Goal: Task Accomplishment & Management: Use online tool/utility

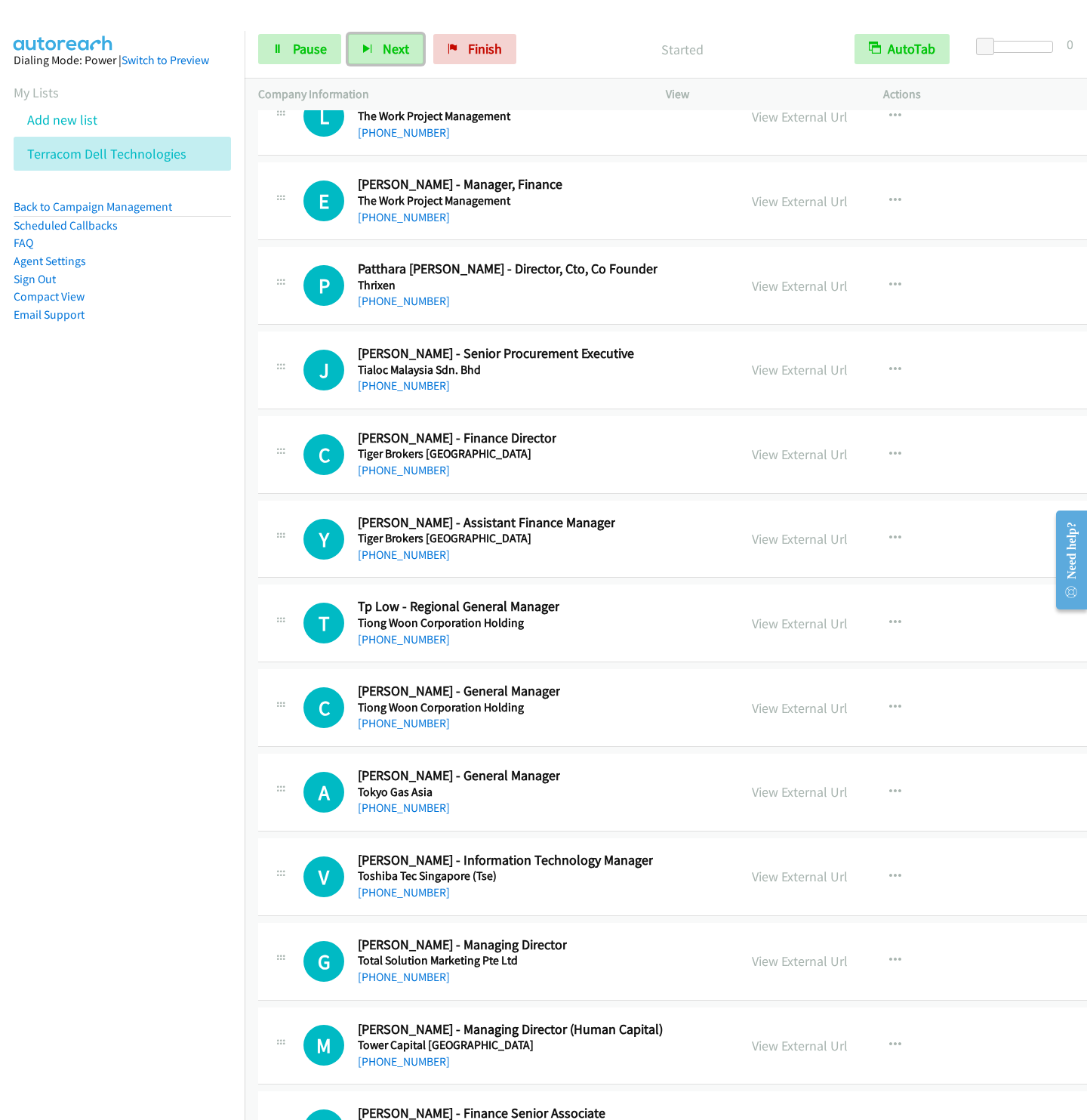
click at [348, 34] on button "Next" at bounding box center [385, 49] width 75 height 30
click at [397, 48] on span "Next" at bounding box center [395, 49] width 27 height 18
click at [399, 46] on span "Next" at bounding box center [395, 49] width 27 height 18
click at [348, 34] on button "Next" at bounding box center [385, 49] width 75 height 30
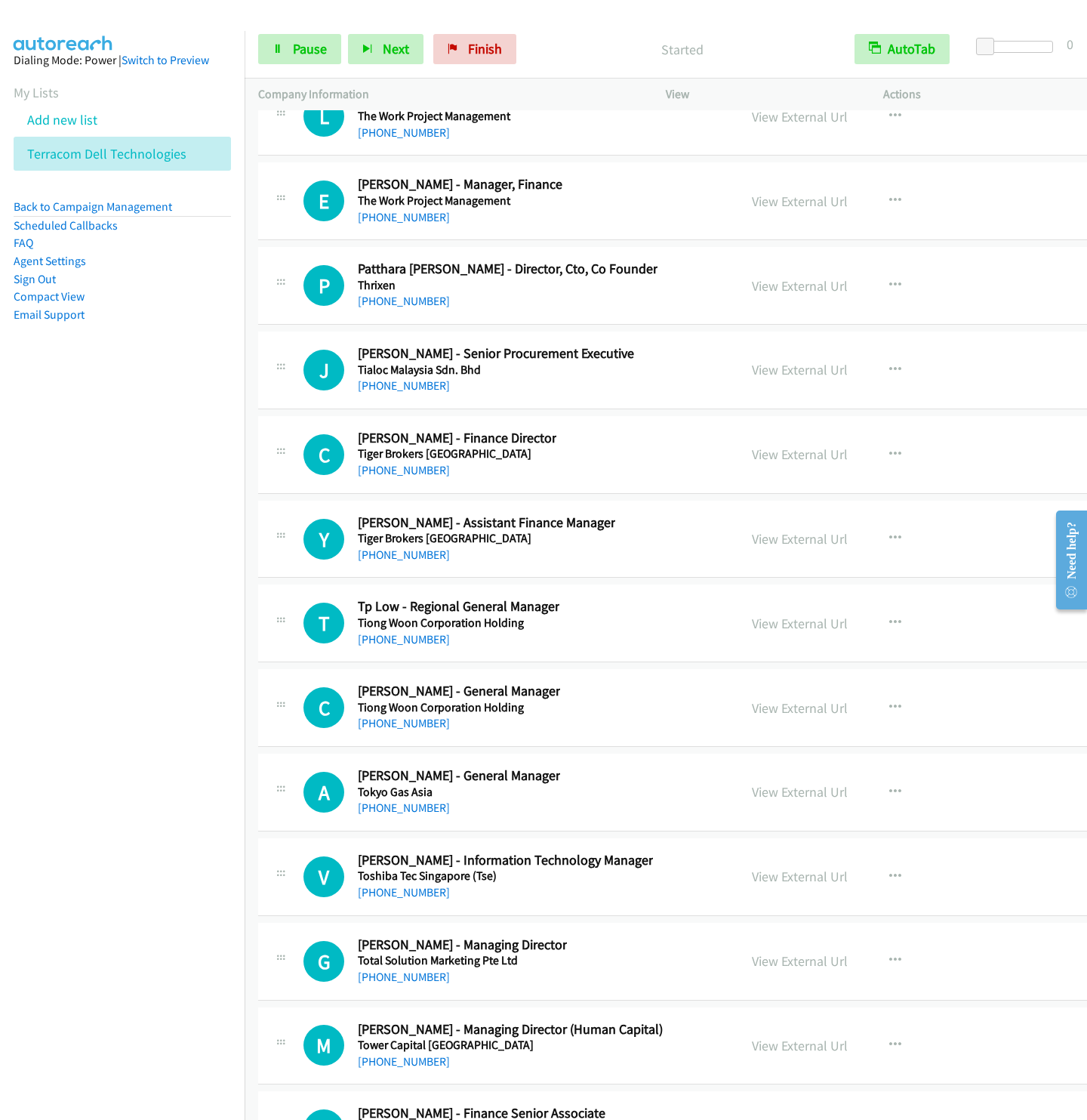
click at [192, 521] on nav "Dialing Mode: Power | Switch to Preview My Lists Add new list Terracom Dell Tec…" at bounding box center [123, 591] width 246 height 1120
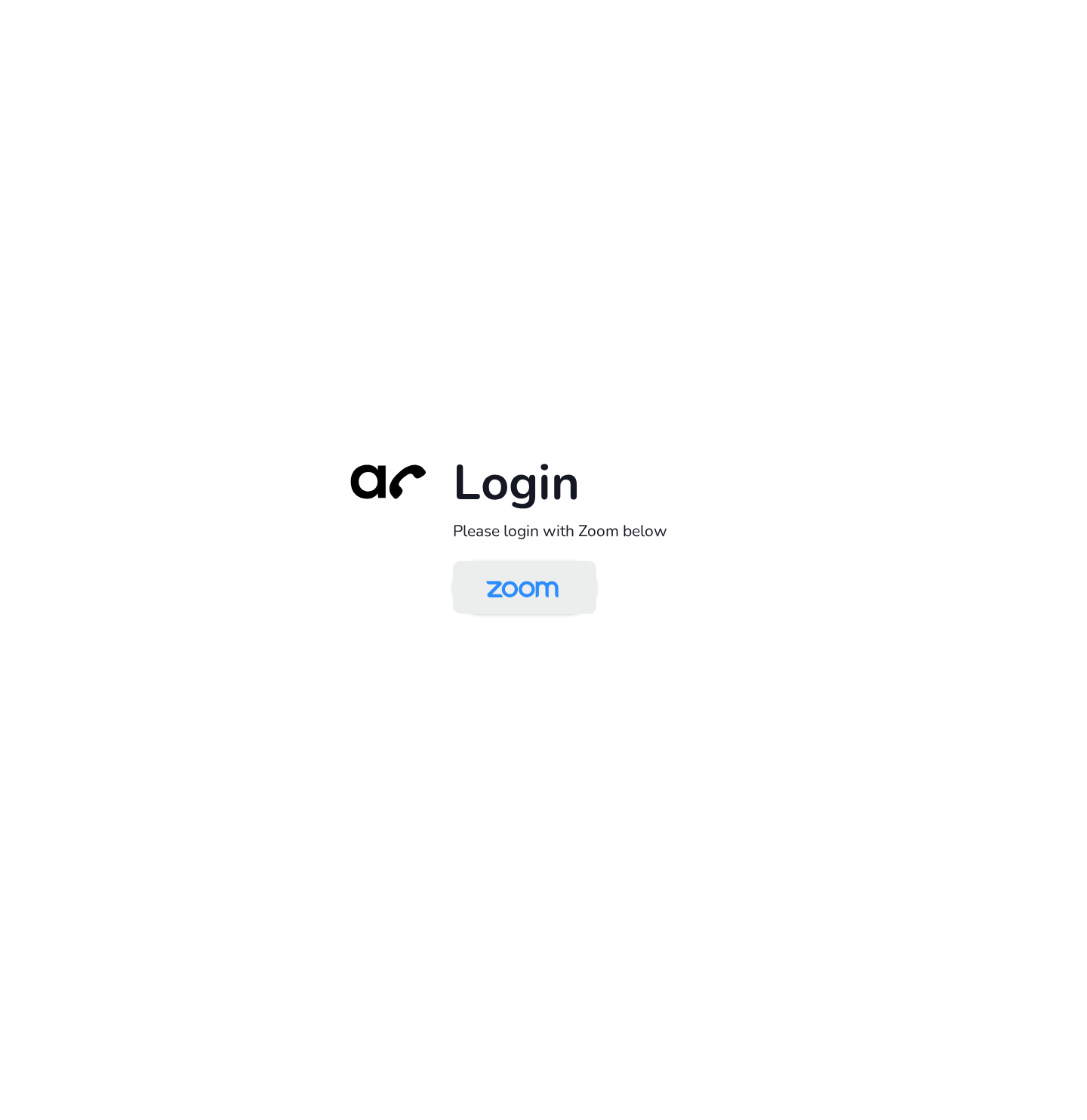
click at [553, 594] on img at bounding box center [522, 589] width 104 height 50
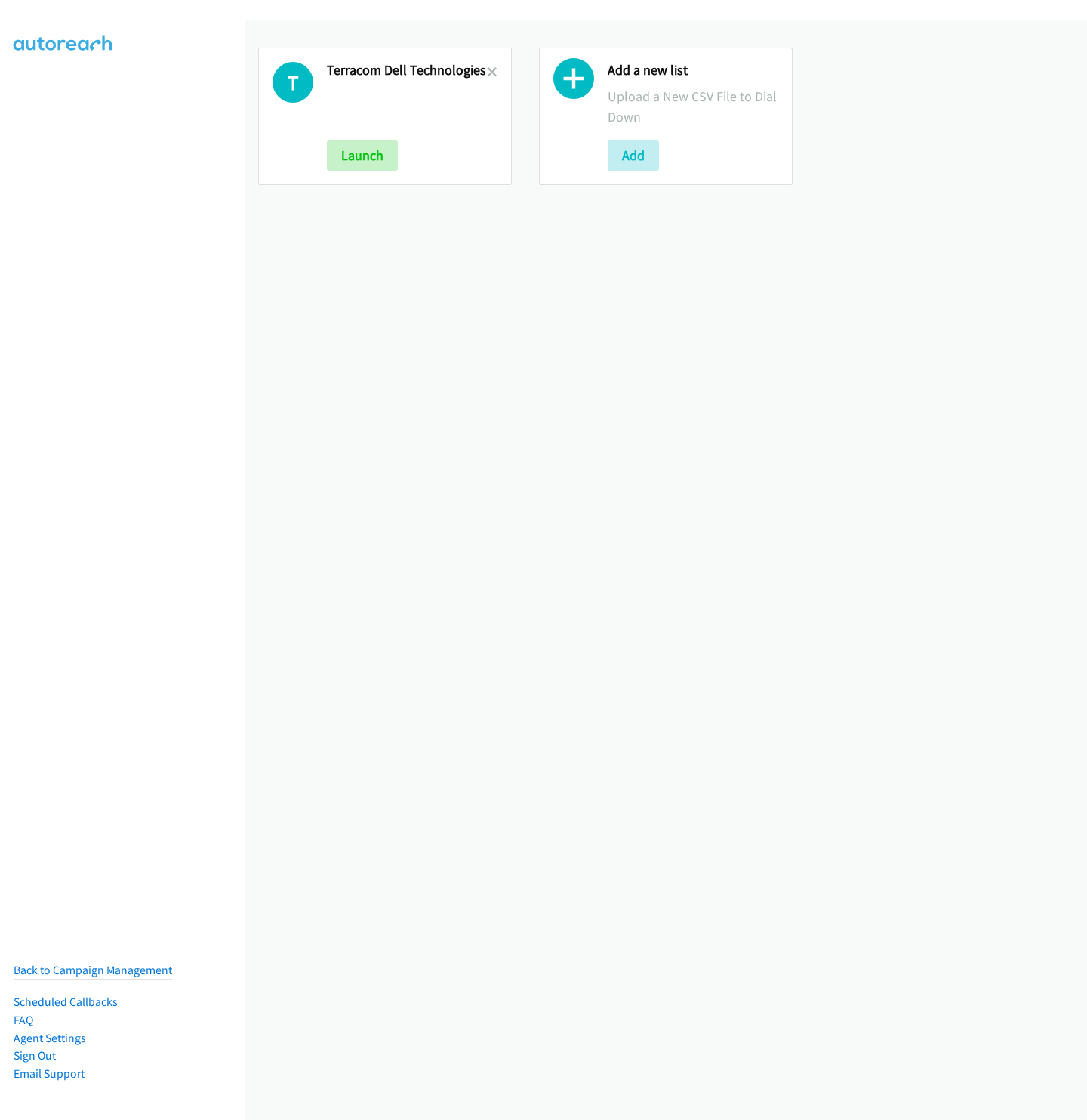
click at [487, 64] on link at bounding box center [491, 72] width 11 height 18
click at [369, 145] on button "Add" at bounding box center [353, 156] width 52 height 30
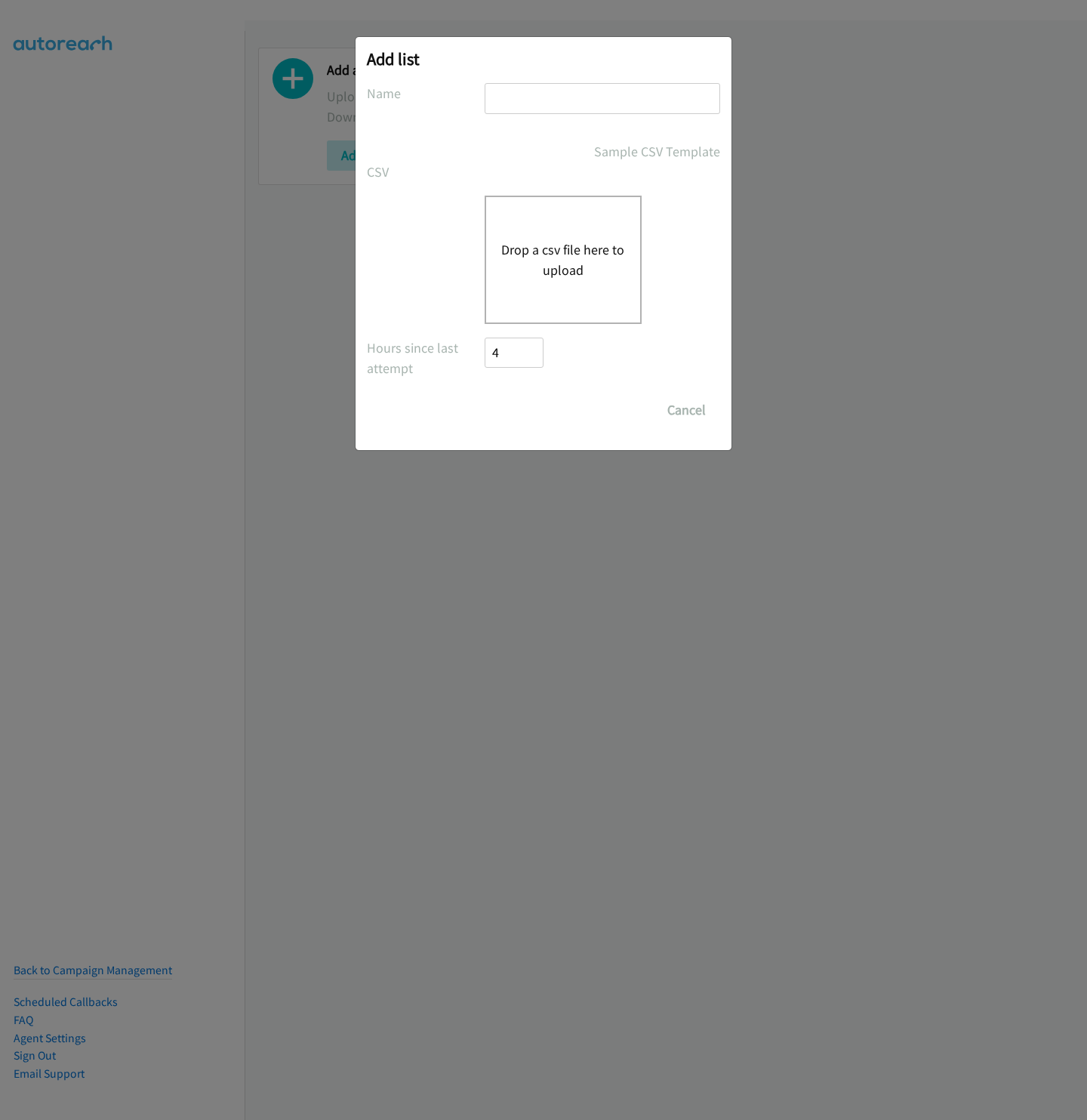
click at [527, 98] on input "text" at bounding box center [602, 98] width 236 height 31
type input "Terracom - Dell Technologies"
click at [521, 278] on button "Drop a csv file here to upload" at bounding box center [563, 259] width 124 height 41
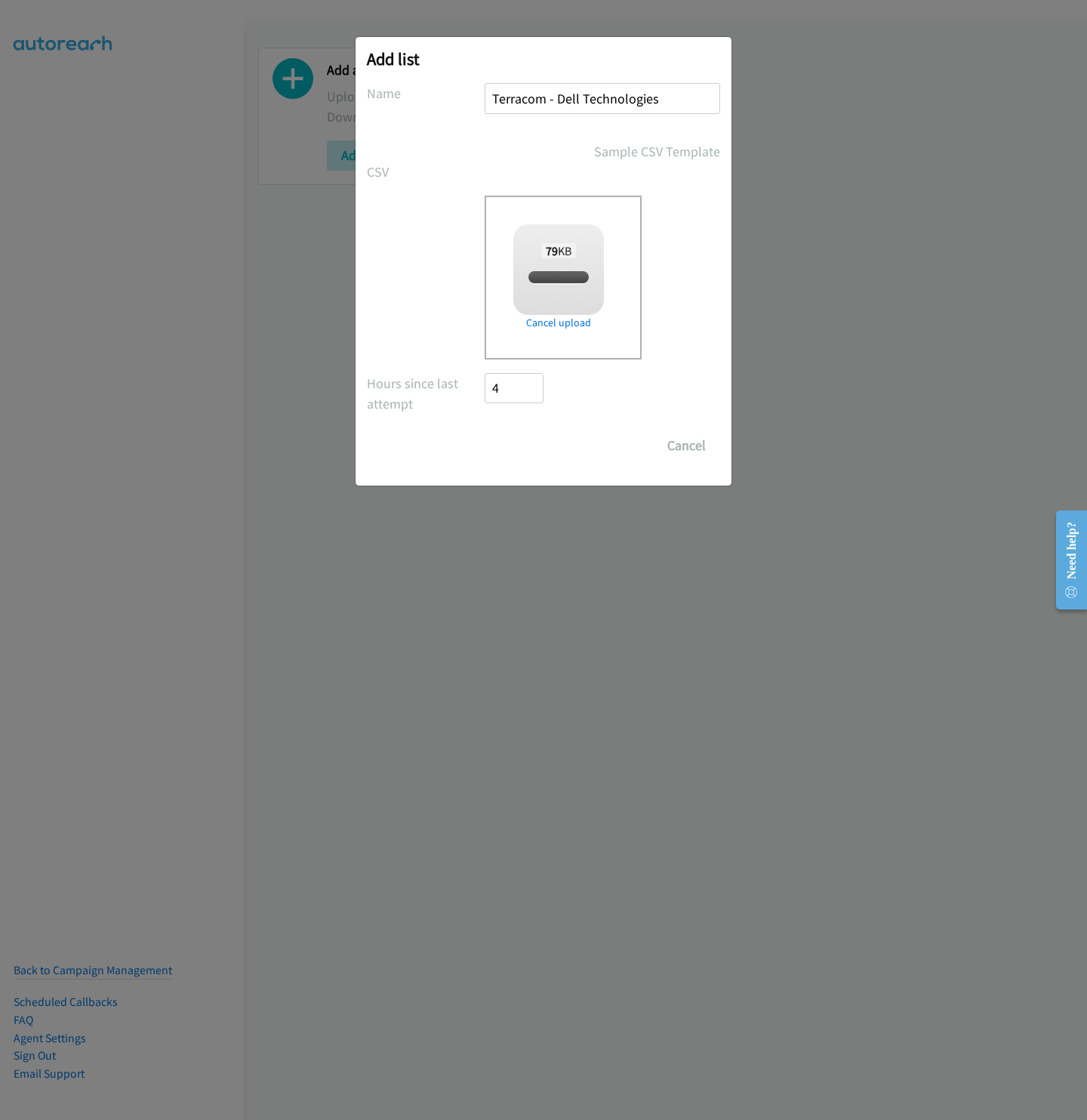
checkbox input "true"
click at [528, 446] on input "Save List" at bounding box center [524, 445] width 79 height 30
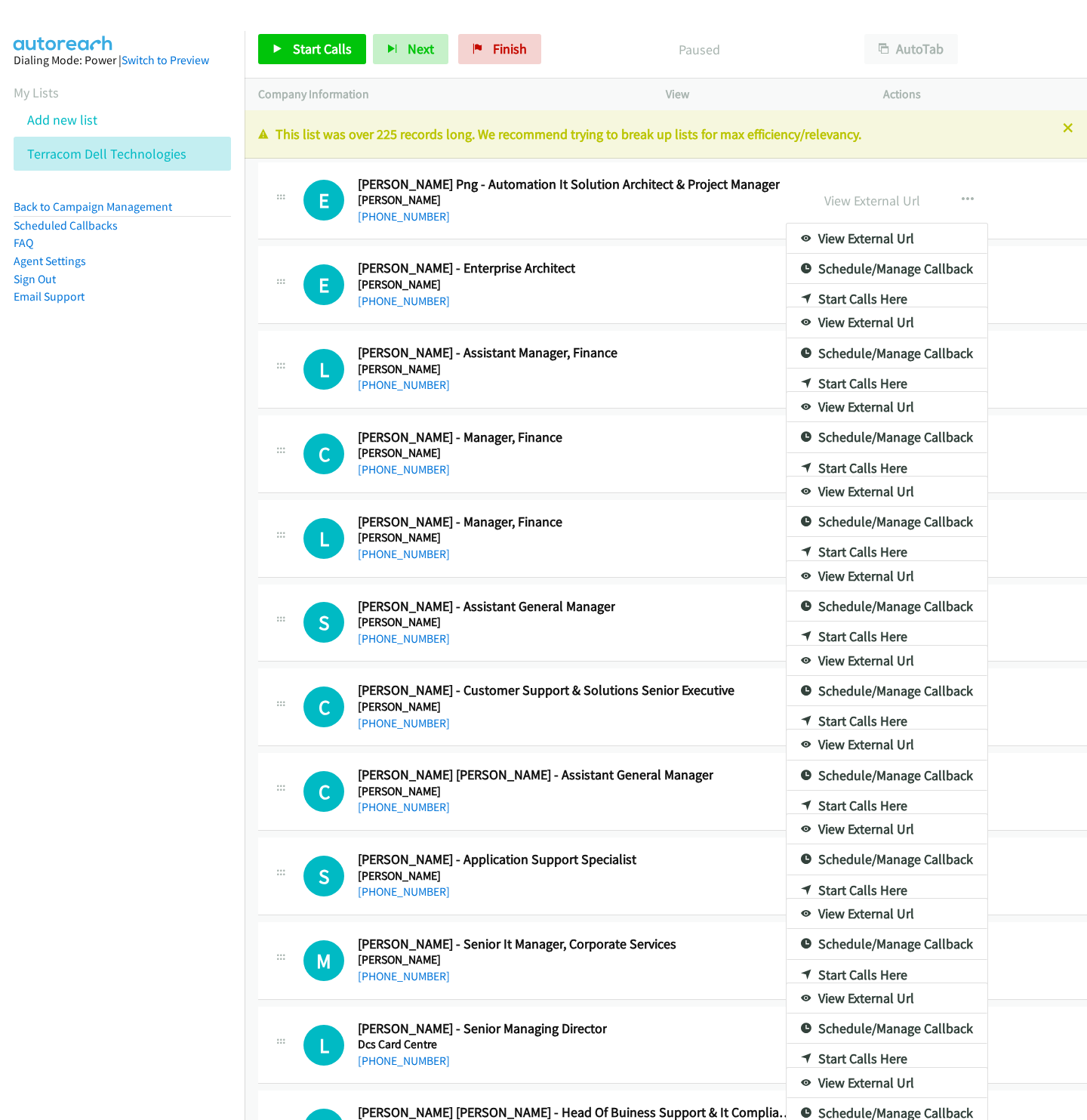
click at [902, 43] on div at bounding box center [543, 560] width 1087 height 1120
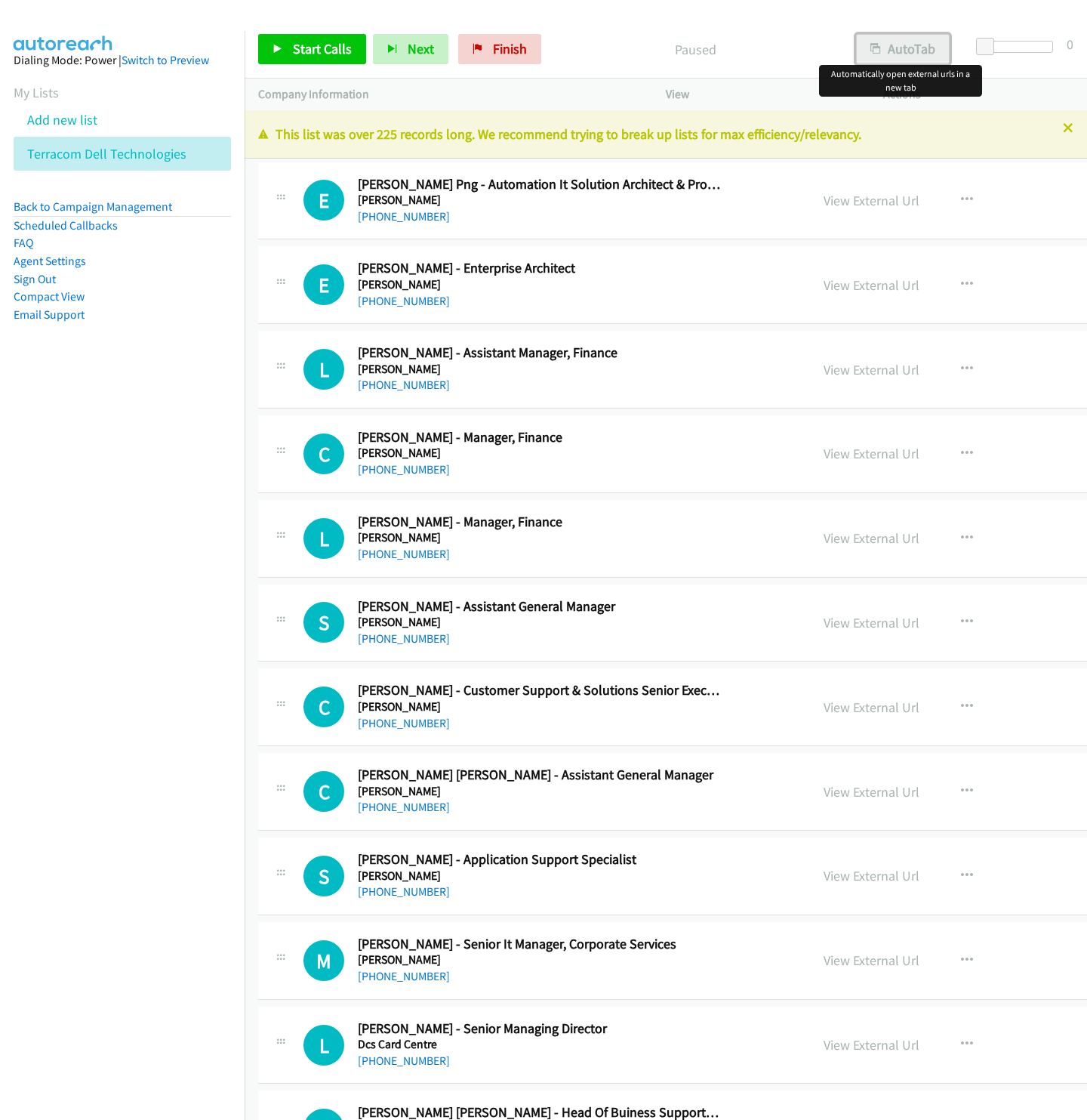
click at [893, 56] on button "AutoTab" at bounding box center [903, 49] width 93 height 30
click at [290, 43] on link "Start Calls" at bounding box center [312, 49] width 108 height 30
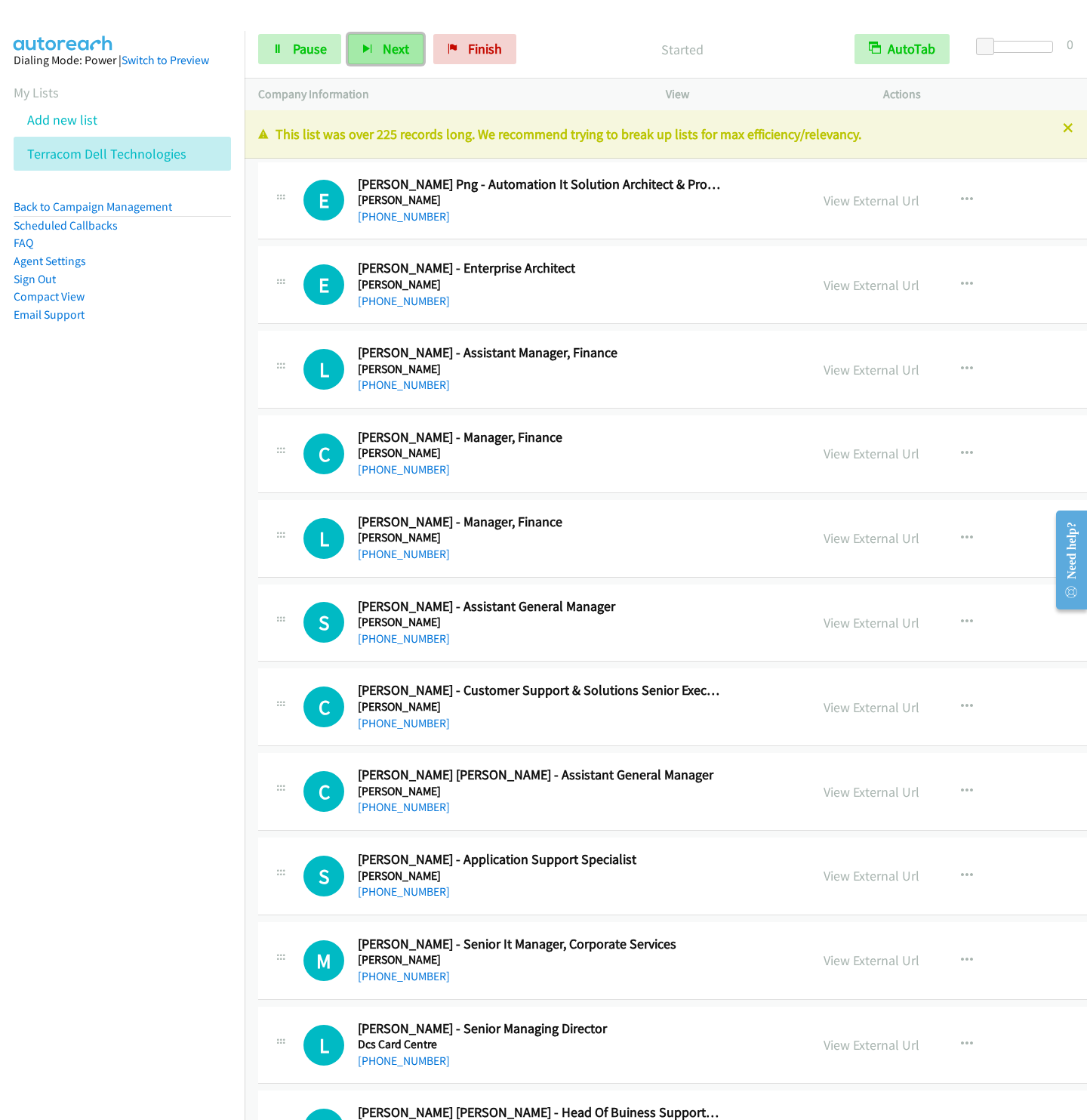
click at [382, 40] on button "Next" at bounding box center [385, 49] width 75 height 30
click at [348, 34] on button "Next" at bounding box center [385, 49] width 75 height 30
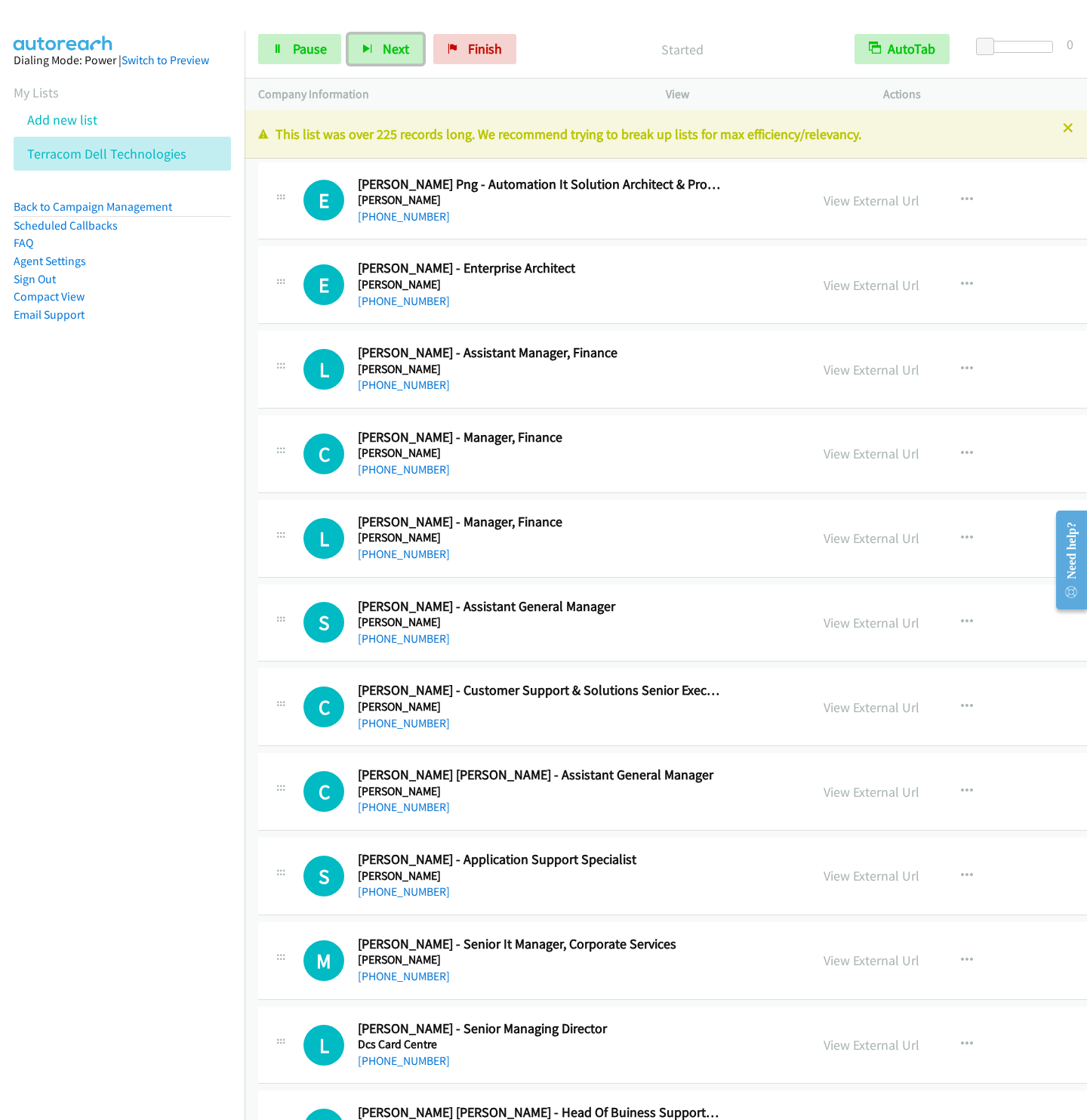
click at [348, 34] on button "Next" at bounding box center [385, 49] width 75 height 30
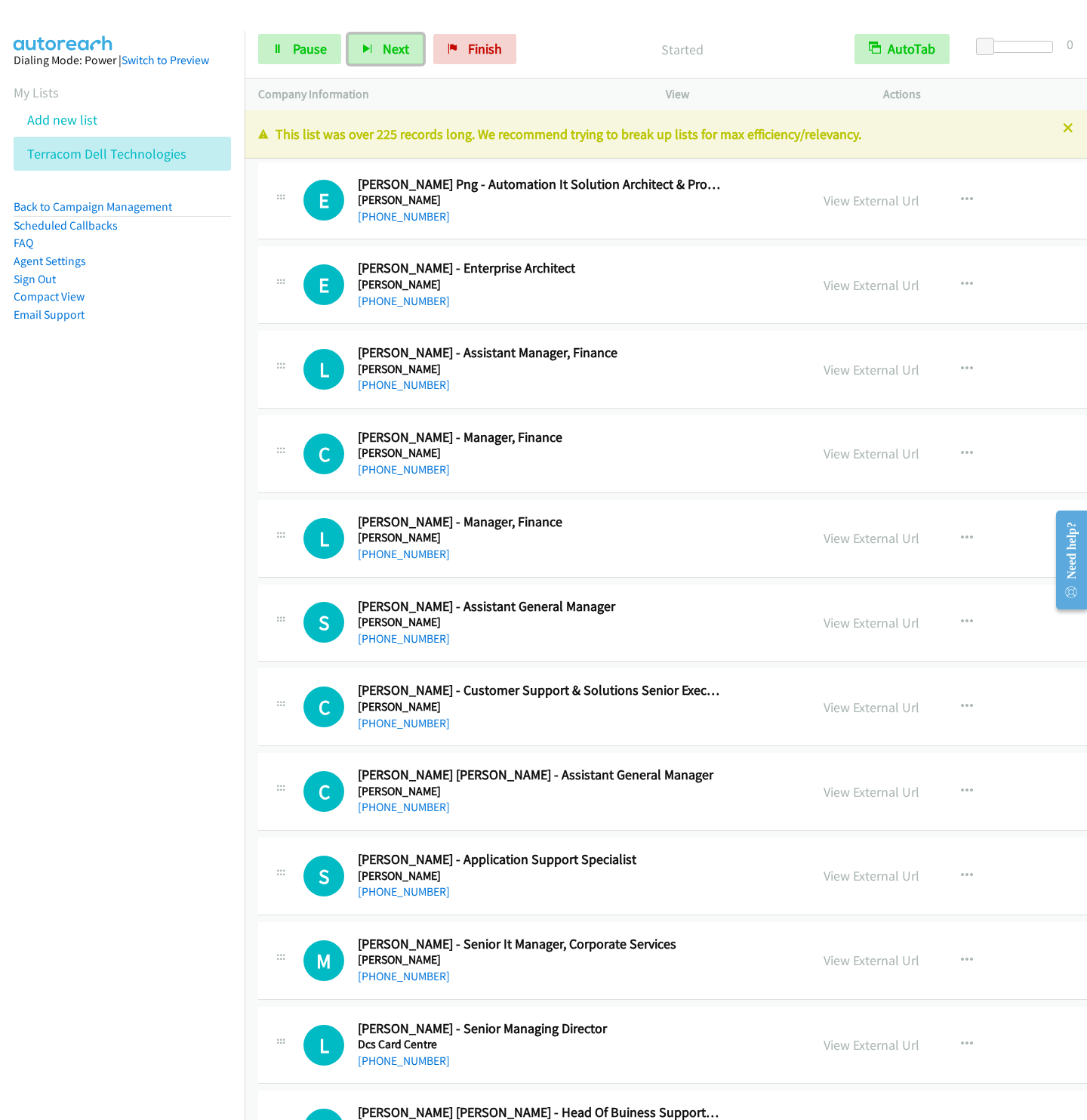
click at [348, 34] on button "Next" at bounding box center [385, 49] width 75 height 30
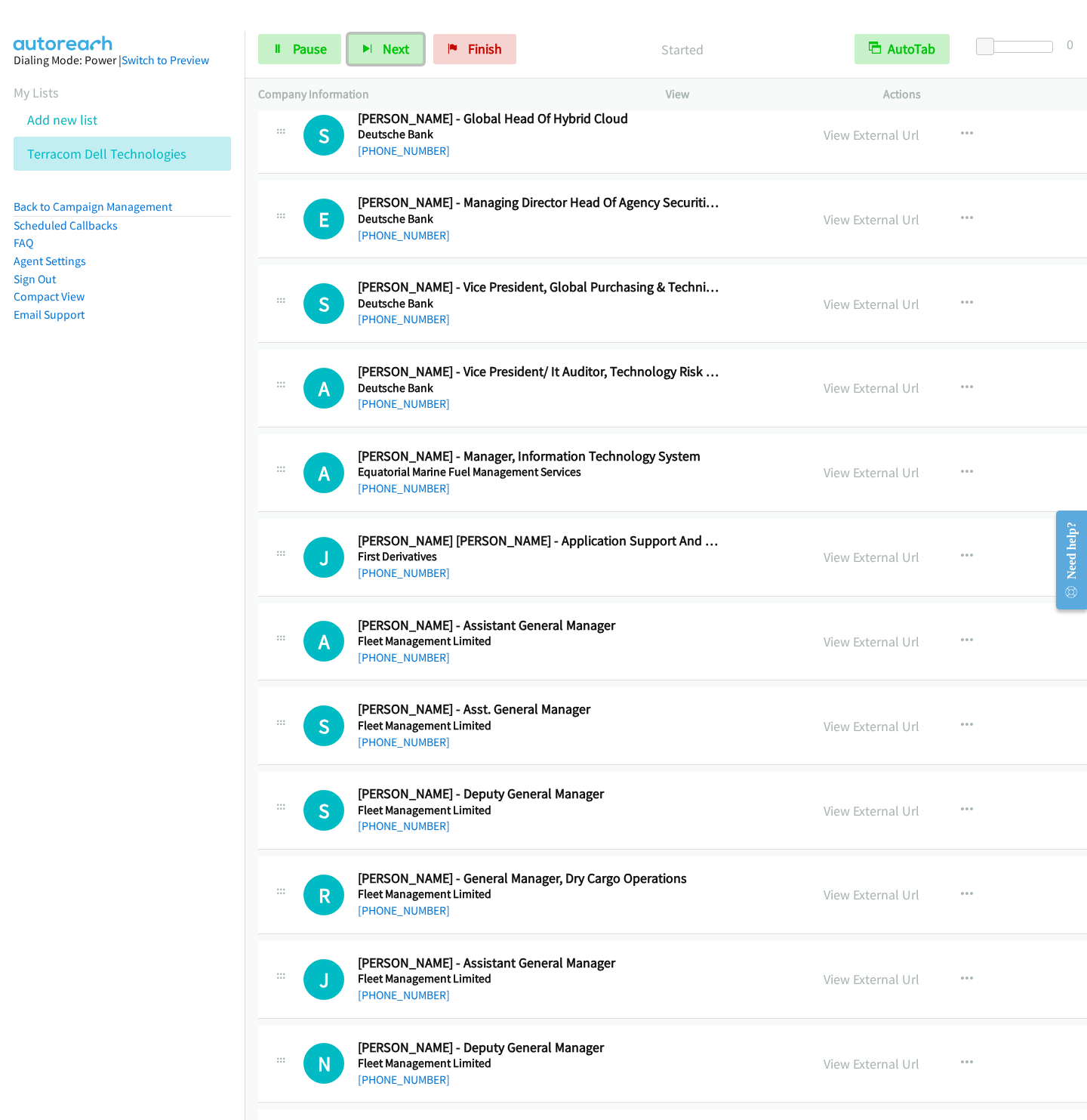
scroll to position [2152, 0]
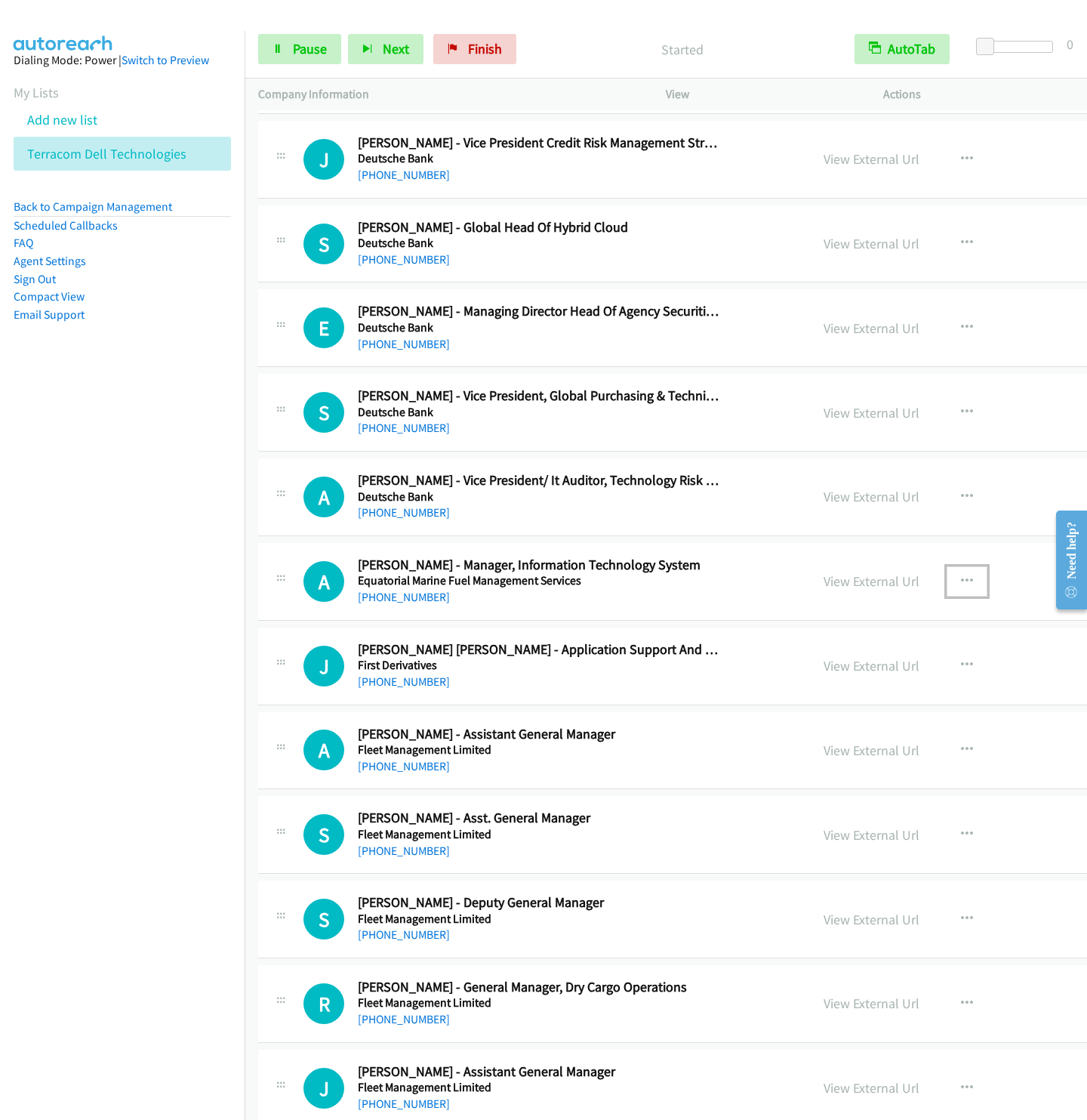
click at [946, 592] on button "button" at bounding box center [966, 581] width 41 height 30
click at [793, 695] on link "Start Calls Here" at bounding box center [886, 679] width 201 height 30
click at [361, 49] on button "Next" at bounding box center [385, 49] width 75 height 30
click at [348, 34] on button "Next" at bounding box center [385, 49] width 75 height 30
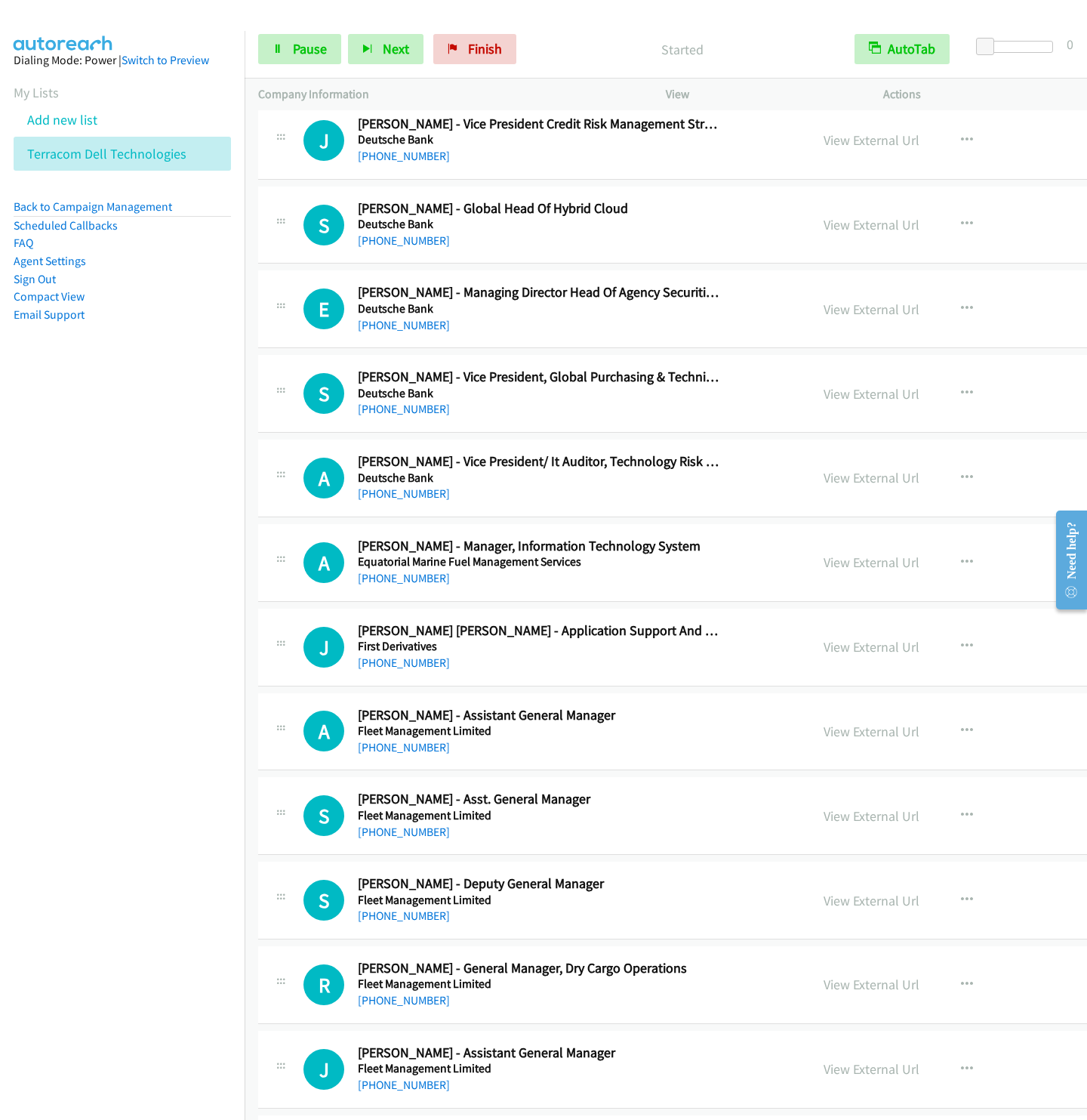
scroll to position [1812, 0]
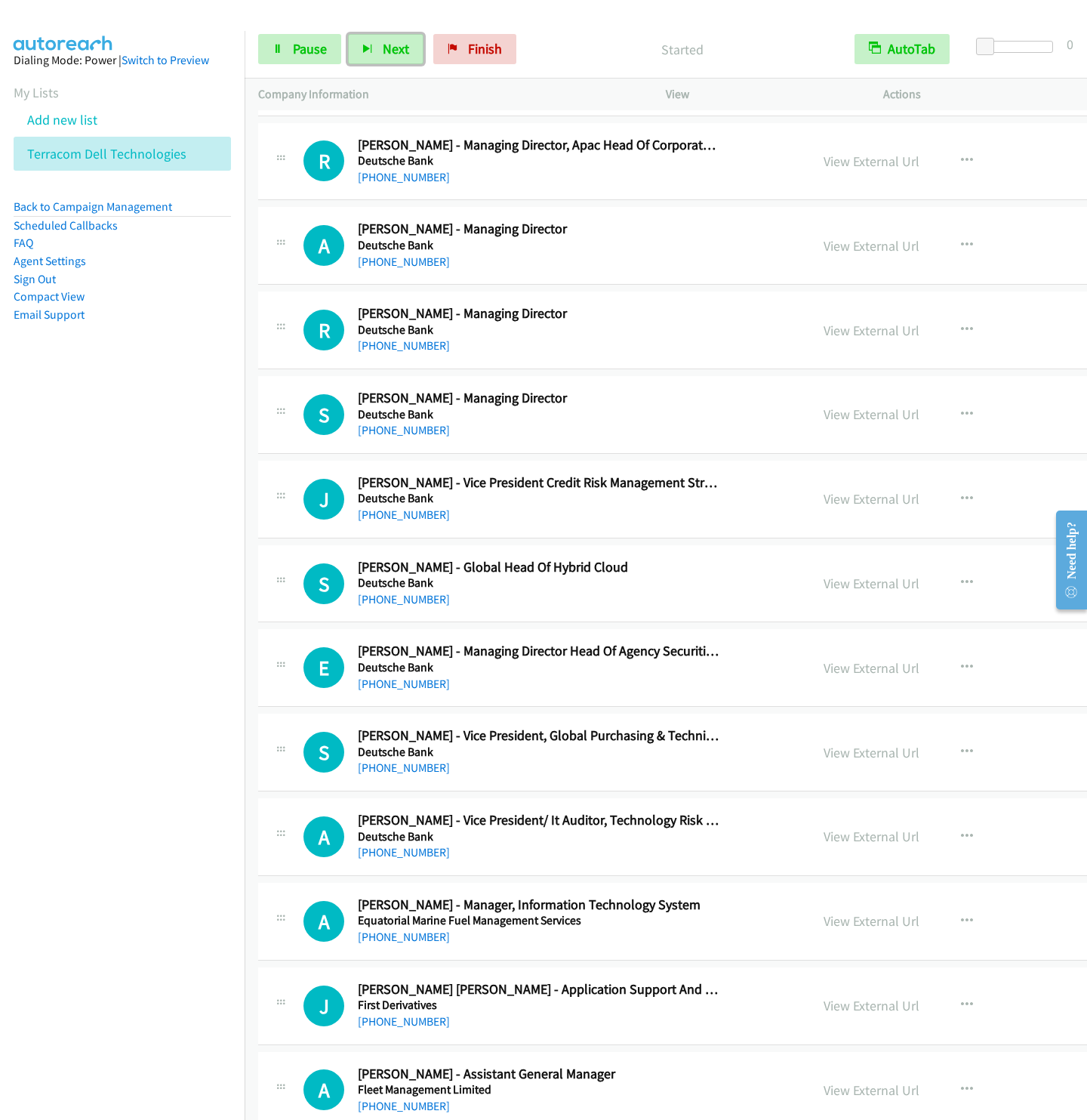
click at [348, 34] on button "Next" at bounding box center [385, 49] width 75 height 30
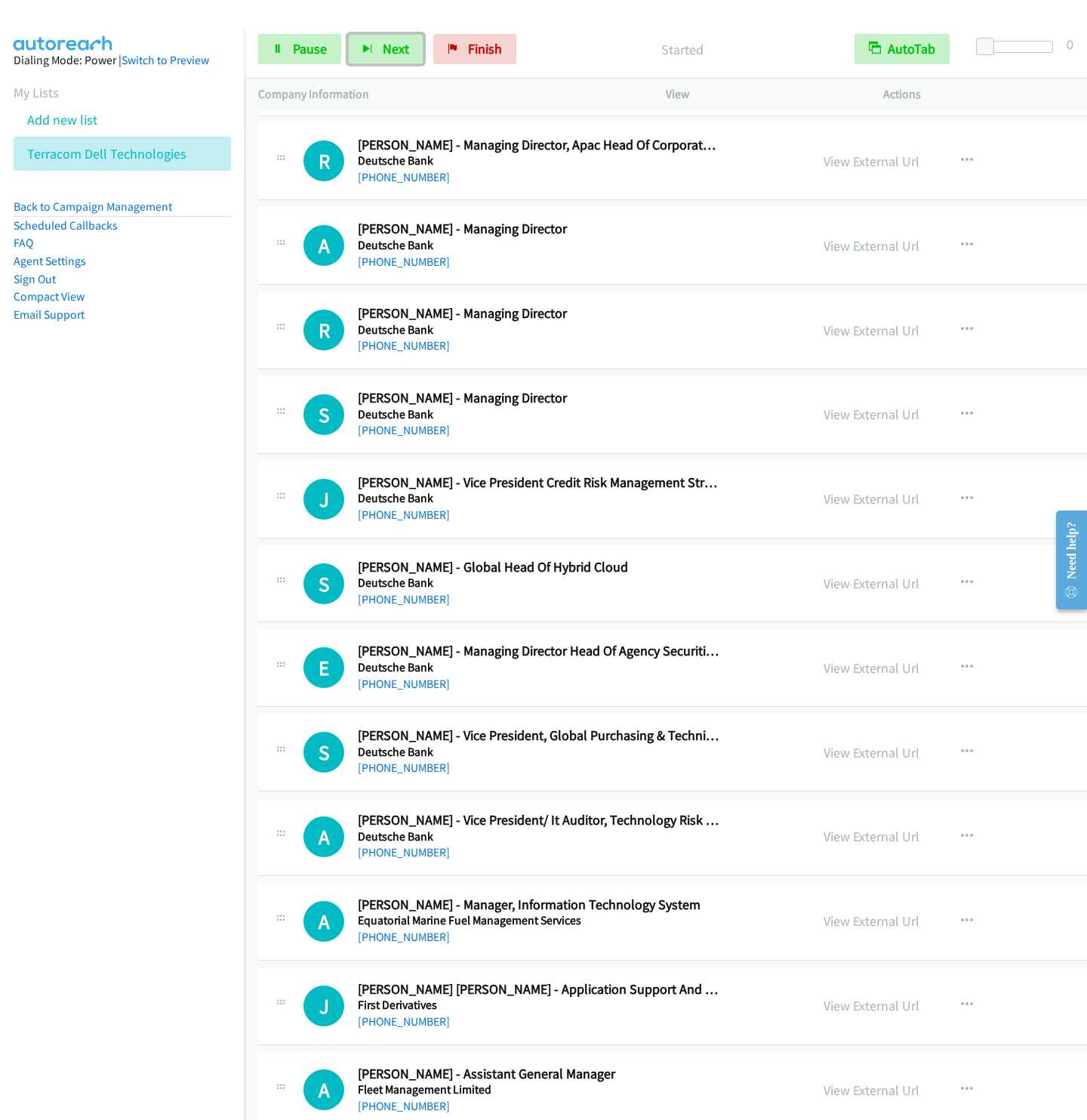
click at [348, 34] on button "Next" at bounding box center [385, 49] width 75 height 30
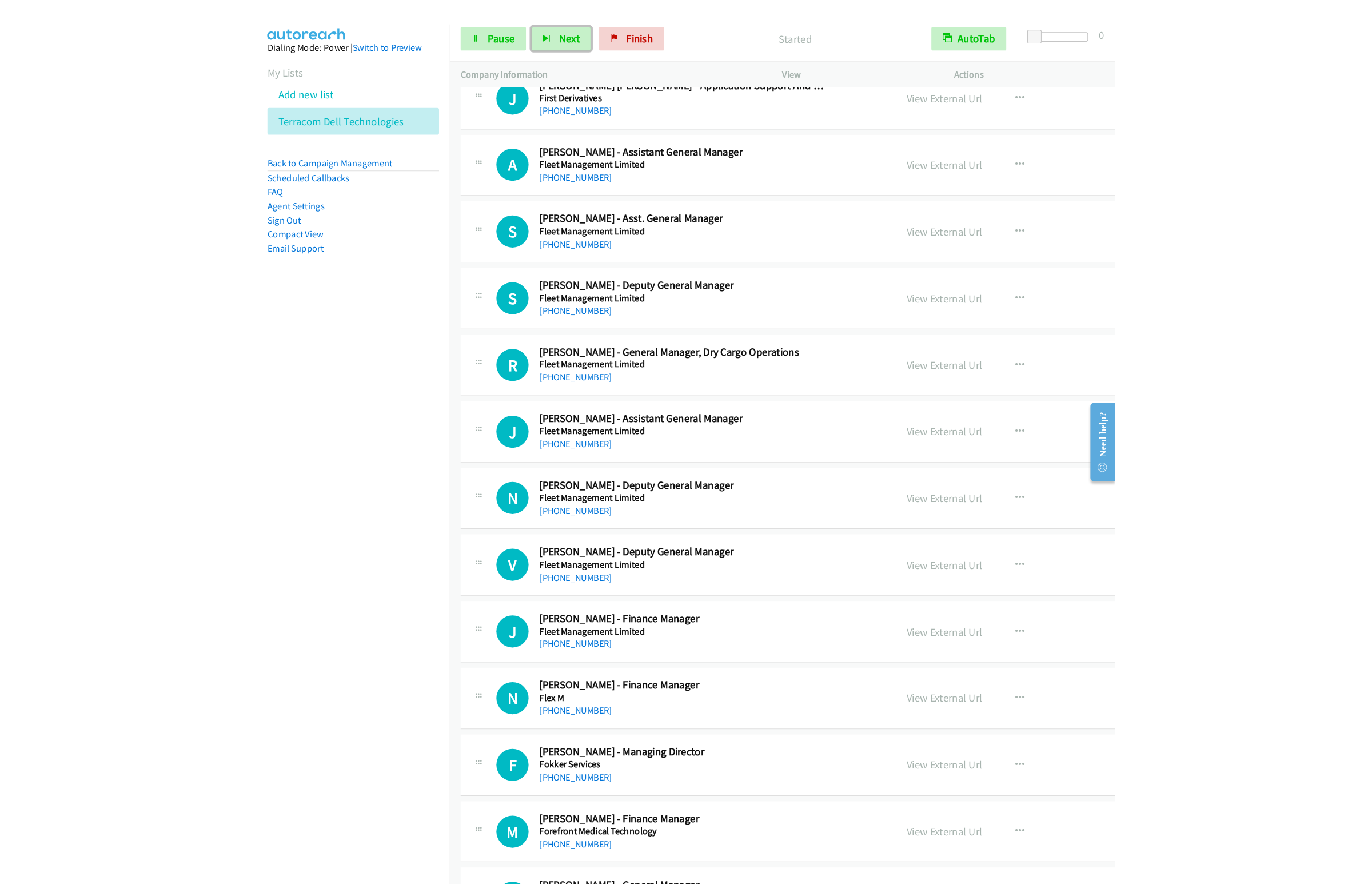
scroll to position [2058, 0]
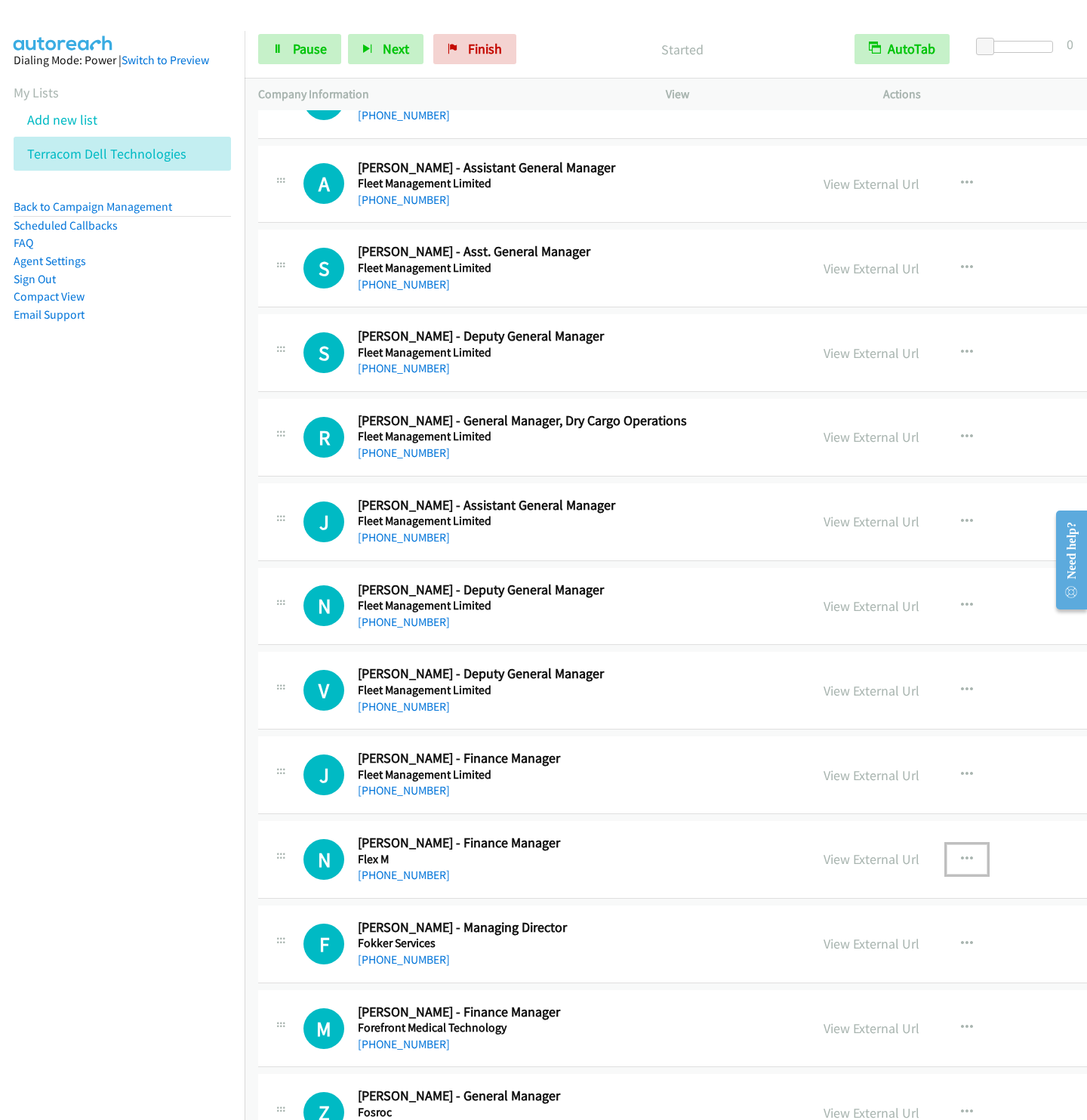
click at [946, 872] on button "button" at bounding box center [966, 859] width 41 height 30
click at [786, 973] on link "Start Calls Here" at bounding box center [886, 957] width 201 height 30
click at [377, 44] on button "Next" at bounding box center [385, 49] width 75 height 30
click at [348, 34] on button "Next" at bounding box center [385, 49] width 75 height 30
